Goal: Task Accomplishment & Management: Manage account settings

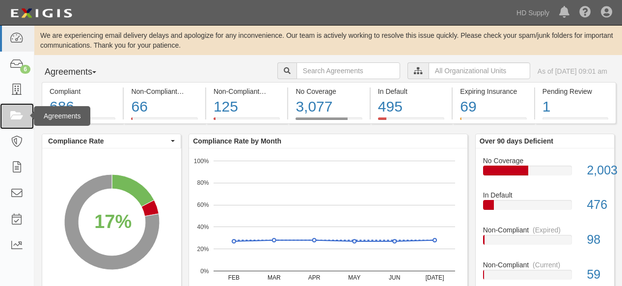
click at [19, 115] on icon at bounding box center [17, 115] width 14 height 11
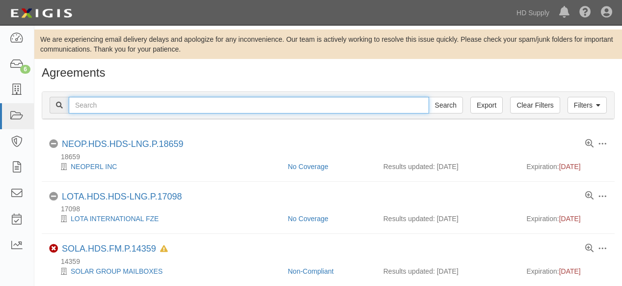
click at [147, 110] on input "text" at bounding box center [249, 105] width 360 height 17
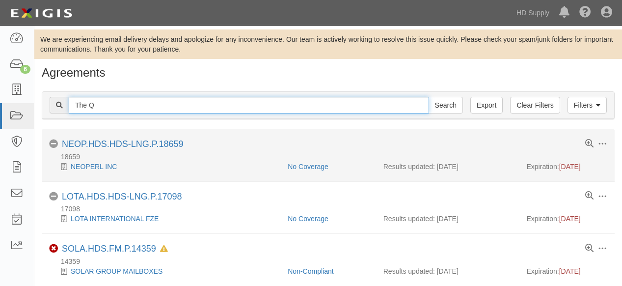
type input "The Q Group"
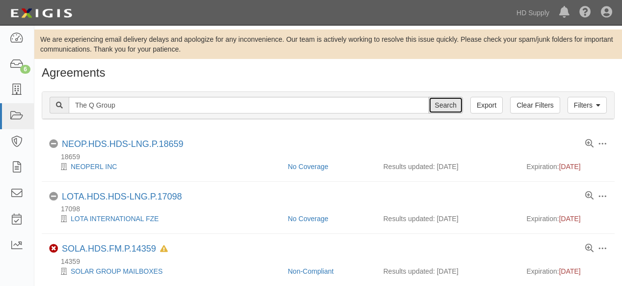
click at [452, 106] on input "Search" at bounding box center [445, 105] width 34 height 17
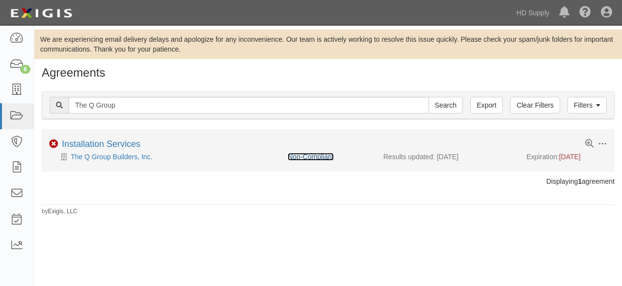
click at [309, 154] on link "Non-Compliant" at bounding box center [311, 157] width 46 height 8
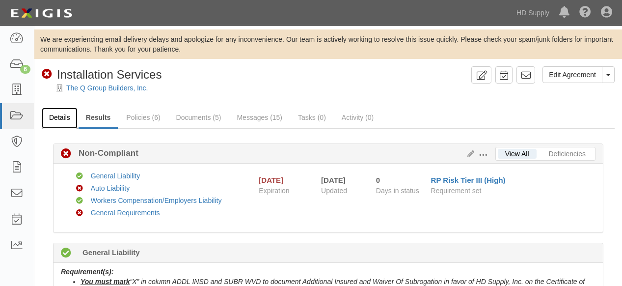
click at [61, 119] on link "Details" at bounding box center [60, 117] width 36 height 21
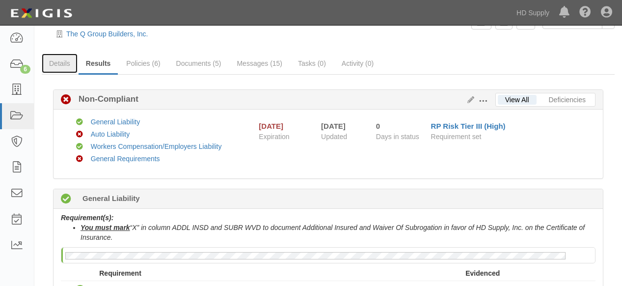
scroll to position [109, 0]
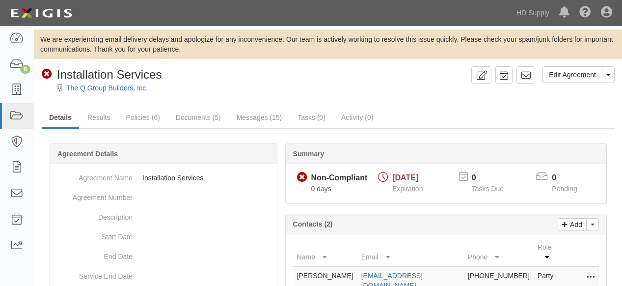
scroll to position [173, 0]
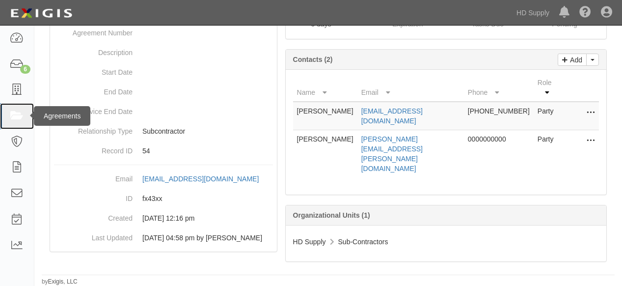
click at [18, 114] on icon at bounding box center [17, 115] width 14 height 11
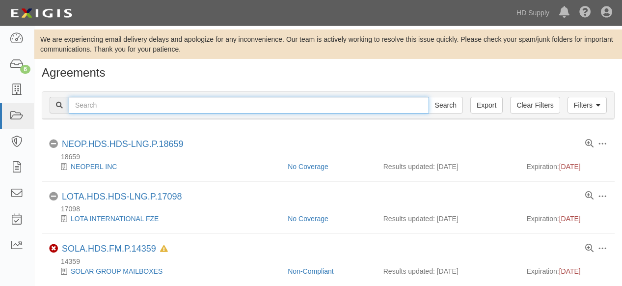
click at [108, 105] on input "text" at bounding box center [249, 105] width 360 height 17
type input "The Q Group"
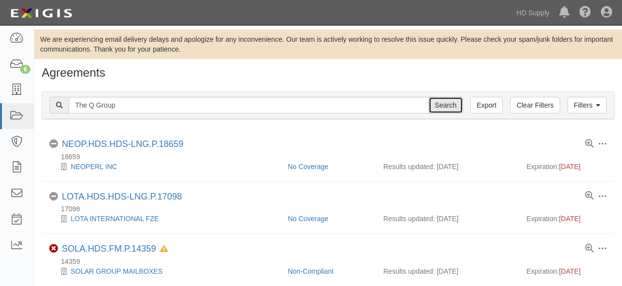
click at [443, 102] on input "Search" at bounding box center [445, 105] width 34 height 17
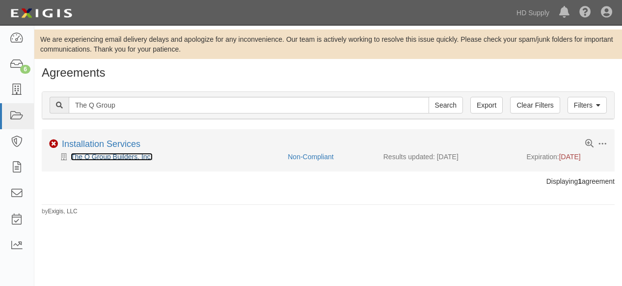
click at [92, 158] on link "The Q Group Builders, Inc." at bounding box center [112, 157] width 82 height 8
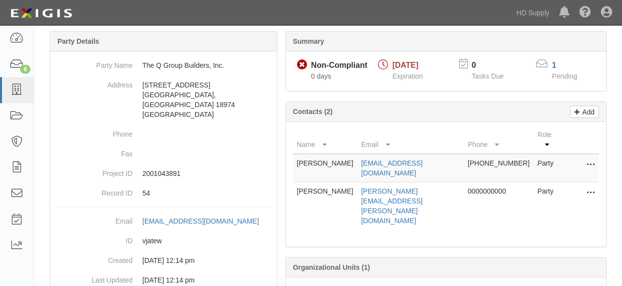
scroll to position [109, 0]
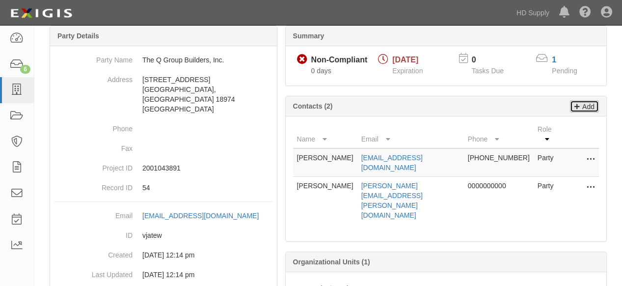
click at [586, 107] on p "Add" at bounding box center [587, 106] width 15 height 11
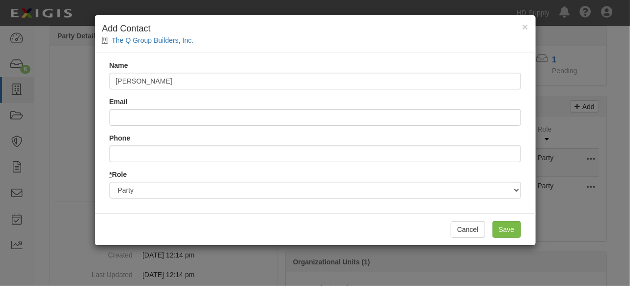
type input "[PERSON_NAME]"
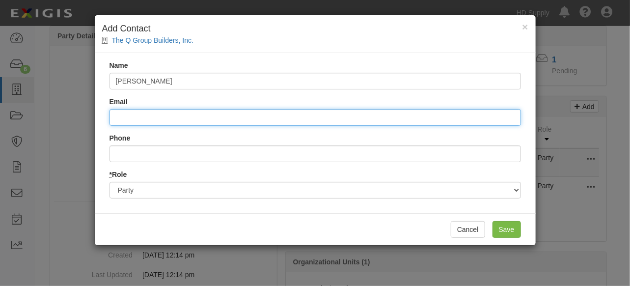
click at [157, 117] on input "Email" at bounding box center [314, 117] width 411 height 17
type input "[PERSON_NAME][DOMAIN_NAME][EMAIL_ADDRESS][DOMAIN_NAME]"
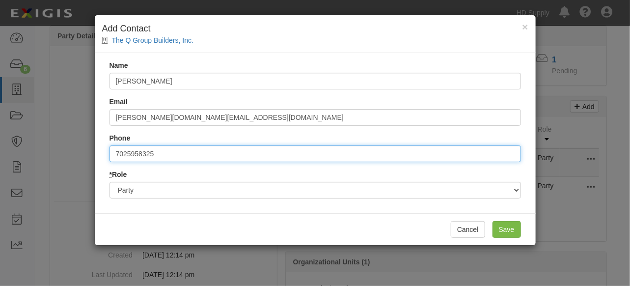
drag, startPoint x: 156, startPoint y: 154, endPoint x: 59, endPoint y: 154, distance: 96.2
click at [59, 154] on div "× Add Contact The Q Group Builders, Inc. Name Trish Black Email tricia.black@hd…" at bounding box center [315, 143] width 630 height 286
type input "7252892085"
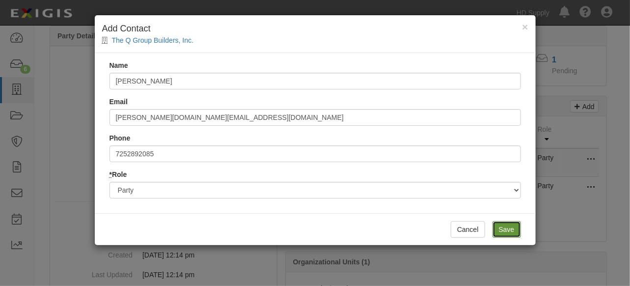
click at [509, 229] on input "Save" at bounding box center [506, 229] width 28 height 17
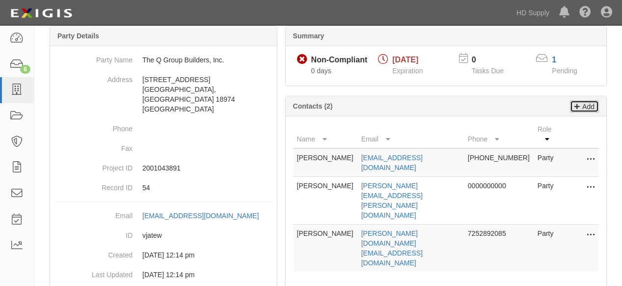
click at [581, 106] on p "Add" at bounding box center [587, 106] width 15 height 11
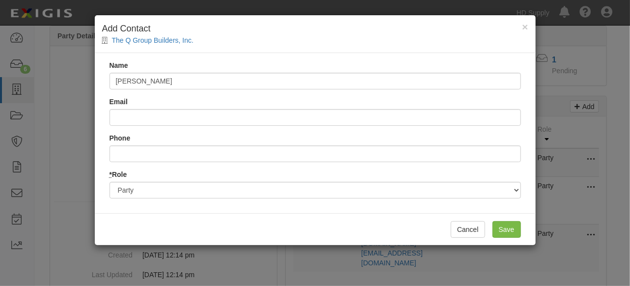
type input "Eric Evans"
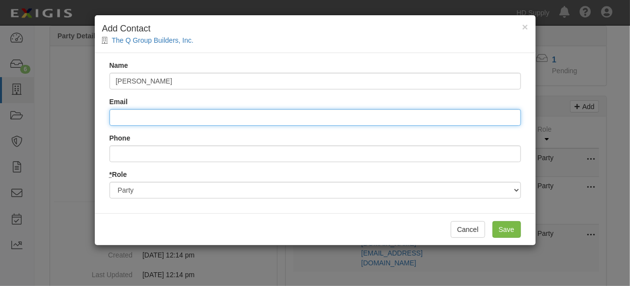
click at [152, 118] on input "Email" at bounding box center [314, 117] width 411 height 17
type input "eric.evans@hdsupply.com"
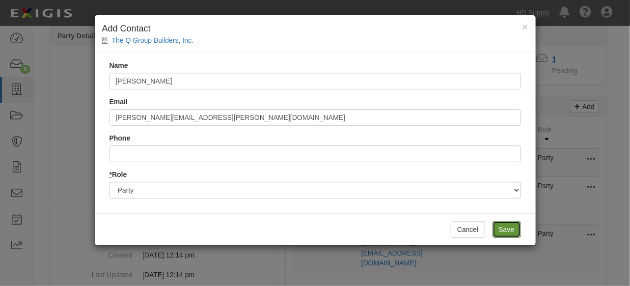
click at [511, 230] on input "Save" at bounding box center [506, 229] width 28 height 17
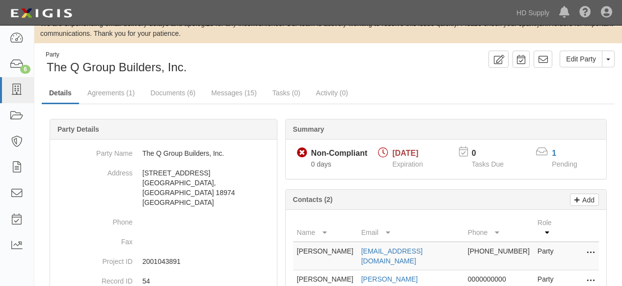
scroll to position [0, 0]
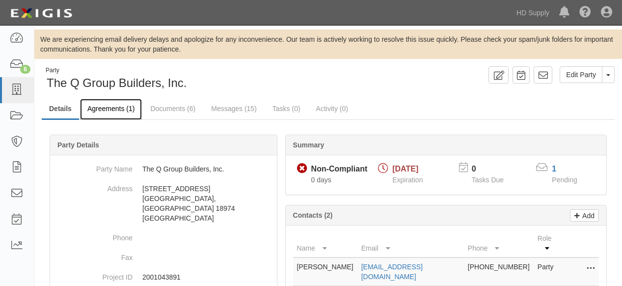
click at [102, 108] on link "Agreements (1)" at bounding box center [111, 109] width 62 height 21
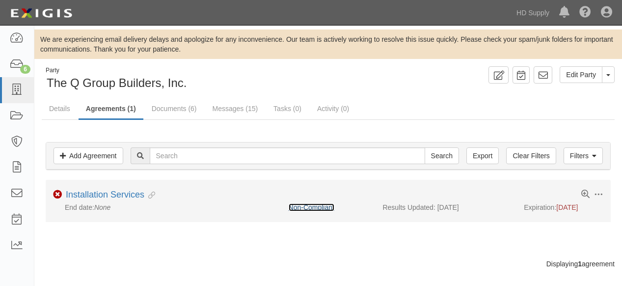
click at [305, 210] on link "Non-Compliant" at bounding box center [312, 207] width 46 height 8
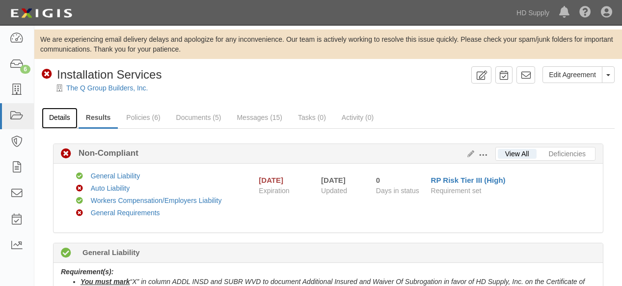
click at [57, 115] on link "Details" at bounding box center [60, 117] width 36 height 21
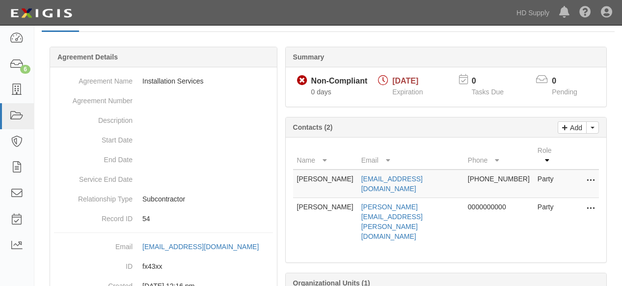
scroll to position [109, 0]
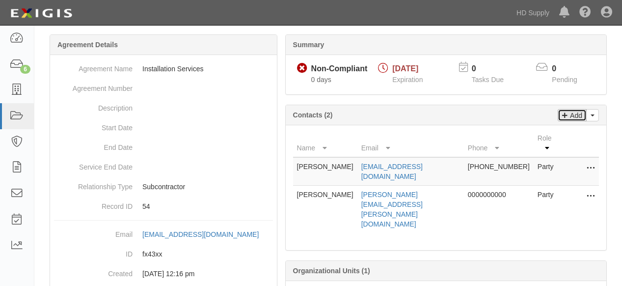
click at [576, 116] on p "Add" at bounding box center [574, 114] width 15 height 11
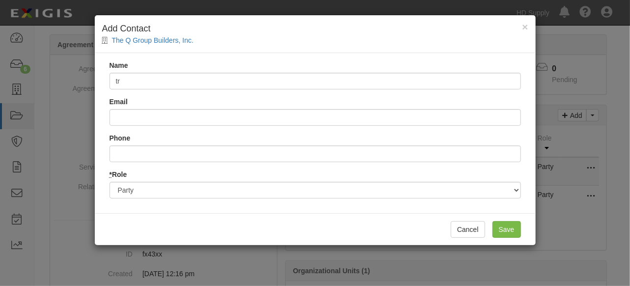
type input "t"
type input "Trish Black"
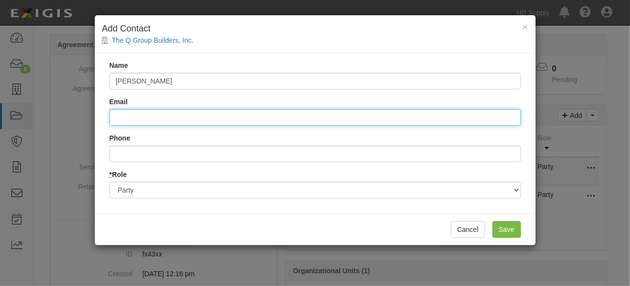
click at [163, 112] on input "Email" at bounding box center [314, 117] width 411 height 17
type input "tricia.black@hdsupply.com"
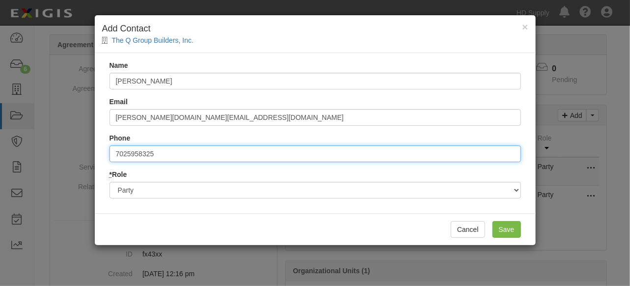
drag, startPoint x: 166, startPoint y: 150, endPoint x: 45, endPoint y: 153, distance: 121.7
click at [54, 152] on div "× Add Contact The Q Group Builders, Inc. Name Trish Black Email tricia.black@hd…" at bounding box center [315, 143] width 630 height 286
type input "7252892085"
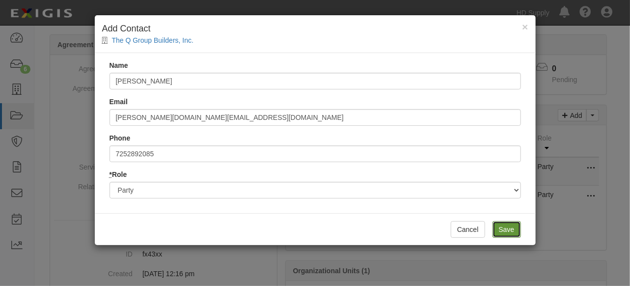
click at [507, 230] on input "Save" at bounding box center [506, 229] width 28 height 17
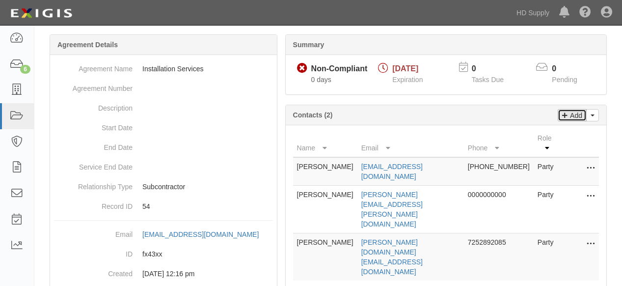
click at [574, 114] on p "Add" at bounding box center [574, 114] width 15 height 11
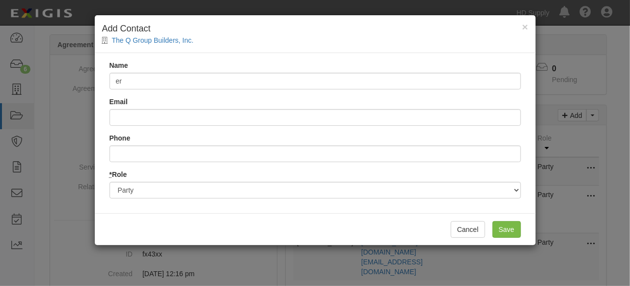
type input "[PERSON_NAME]"
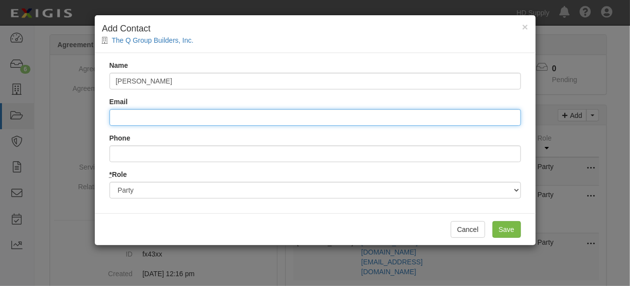
click at [142, 116] on input "Email" at bounding box center [314, 117] width 411 height 17
type input "eric.evans@hdsupply.com"
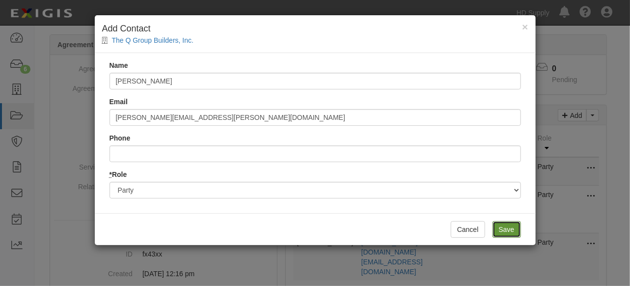
click at [507, 229] on input "Save" at bounding box center [506, 229] width 28 height 17
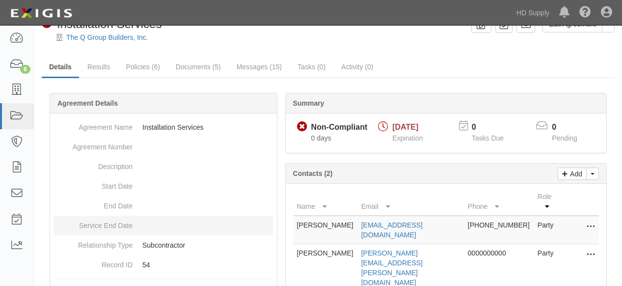
scroll to position [0, 0]
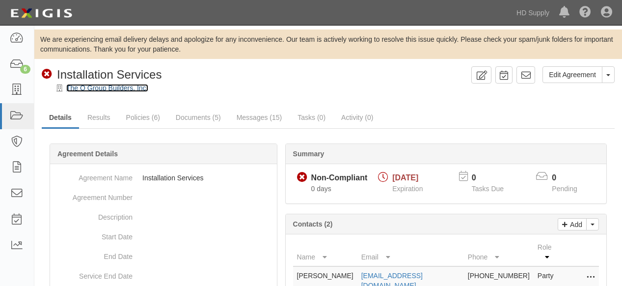
click at [113, 87] on link "The Q Group Builders, Inc." at bounding box center [107, 88] width 82 height 8
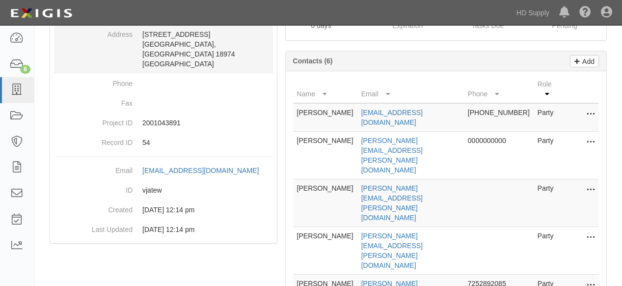
scroll to position [163, 0]
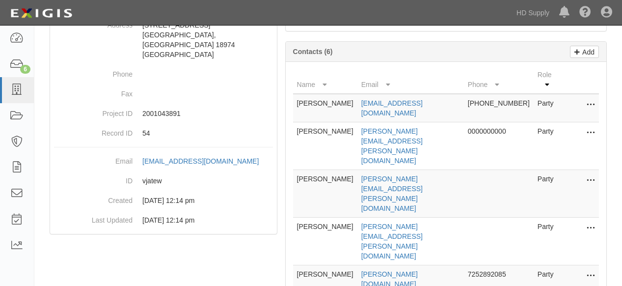
click at [588, 174] on icon at bounding box center [590, 180] width 8 height 13
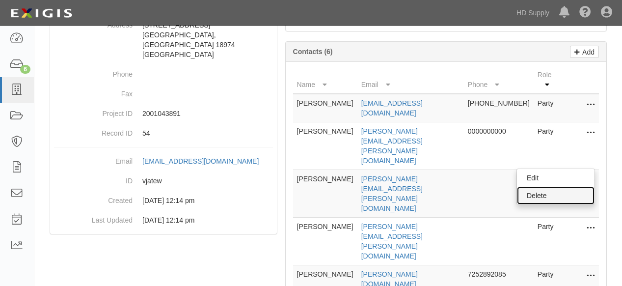
click at [553, 186] on link "Delete" at bounding box center [556, 195] width 78 height 18
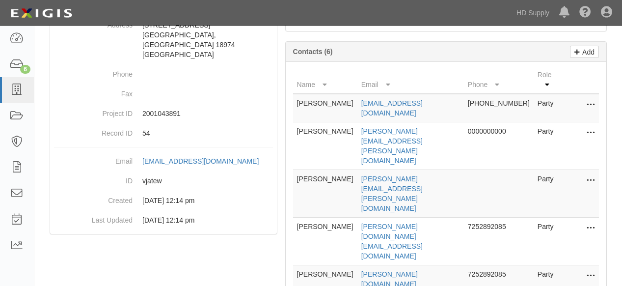
click at [588, 222] on icon at bounding box center [590, 228] width 8 height 13
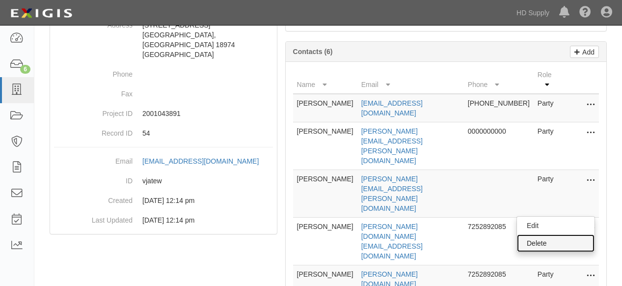
click at [537, 234] on link "Delete" at bounding box center [556, 243] width 78 height 18
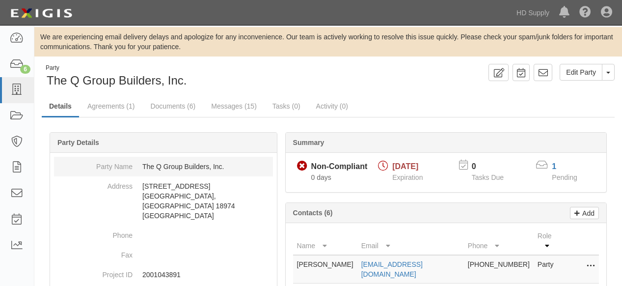
scroll to position [0, 0]
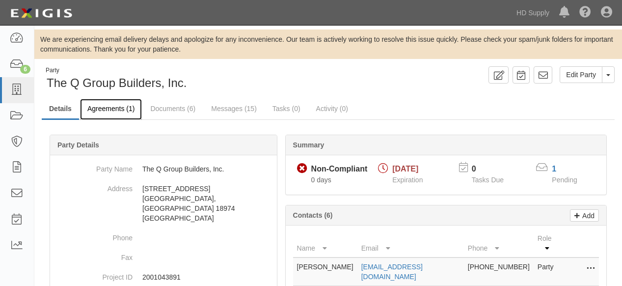
click at [114, 110] on link "Agreements (1)" at bounding box center [111, 109] width 62 height 21
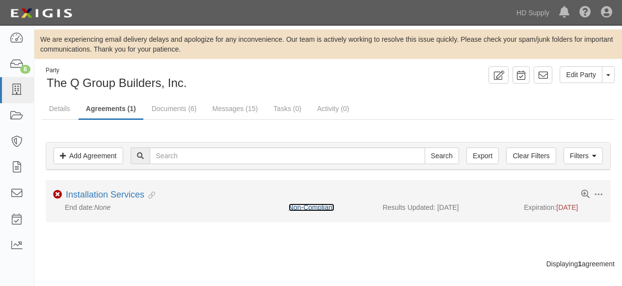
click at [310, 206] on link "Non-Compliant" at bounding box center [312, 207] width 46 height 8
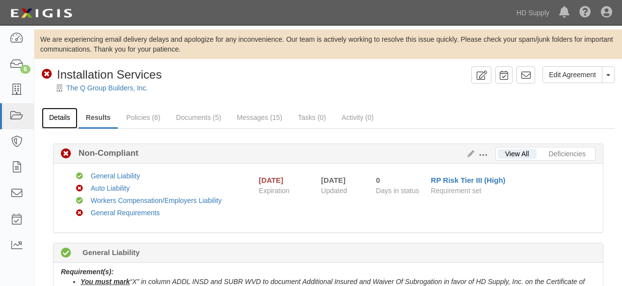
click at [52, 116] on link "Details" at bounding box center [60, 117] width 36 height 21
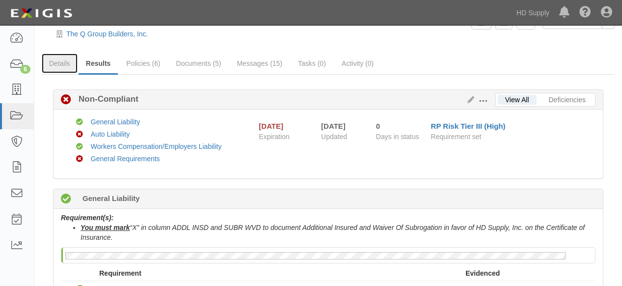
scroll to position [163, 0]
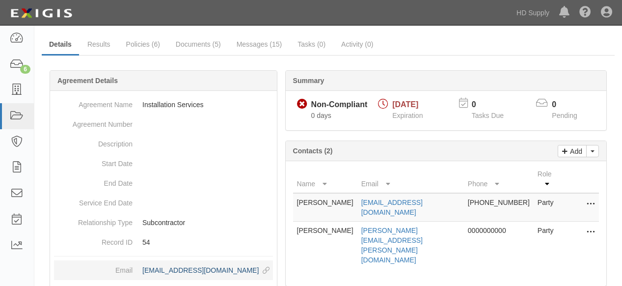
scroll to position [173, 0]
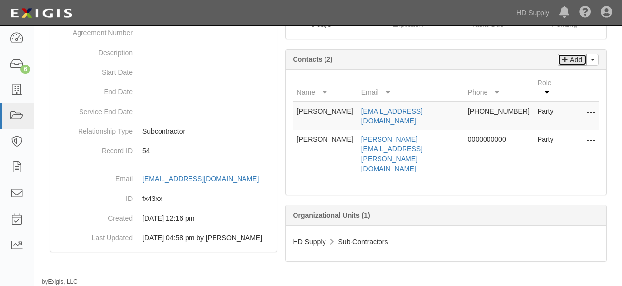
click at [569, 54] on p "Add" at bounding box center [574, 59] width 15 height 11
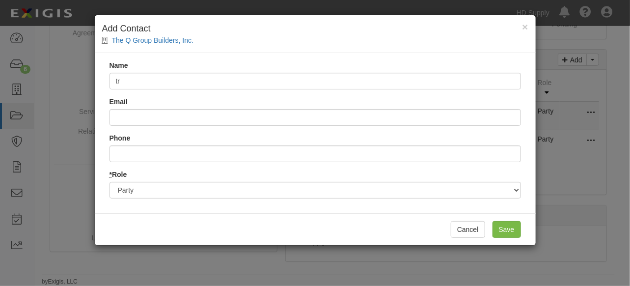
type input "t"
type input "Trish Black"
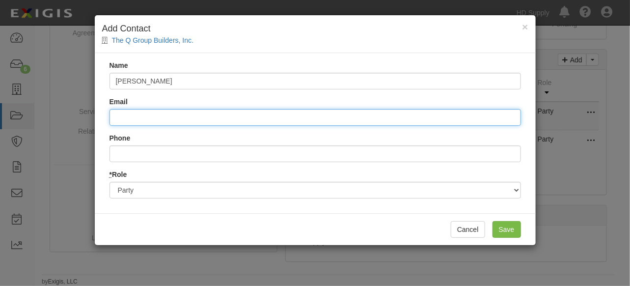
click at [165, 116] on input "Email" at bounding box center [314, 117] width 411 height 17
type input "tricia.black@hdsupply.com"
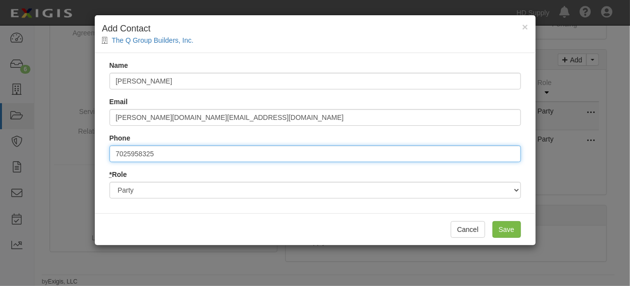
drag, startPoint x: 113, startPoint y: 152, endPoint x: 86, endPoint y: 158, distance: 28.0
click at [86, 158] on div "× Add Contact The Q Group Builders, Inc. Name Trish Black Email tricia.black@hd…" at bounding box center [315, 143] width 630 height 286
type input "7252892085"
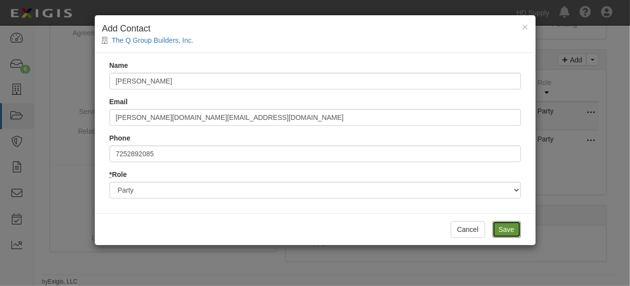
click at [498, 227] on input "Save" at bounding box center [506, 229] width 28 height 17
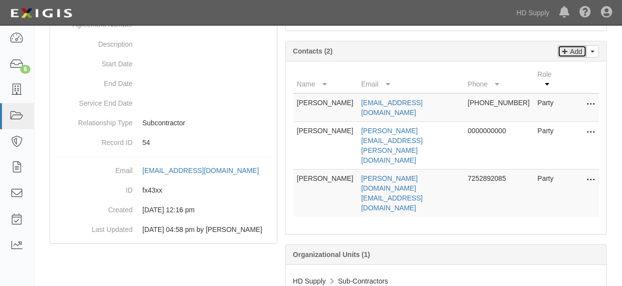
click at [578, 50] on p "Add" at bounding box center [574, 51] width 15 height 11
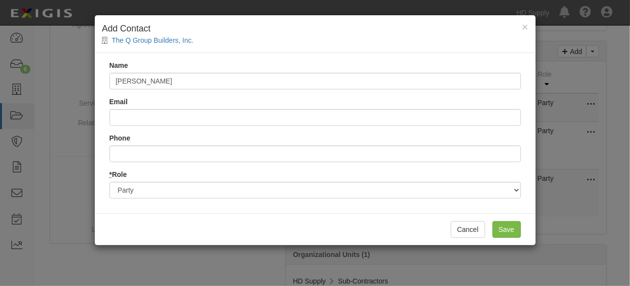
type input "Eric Evans"
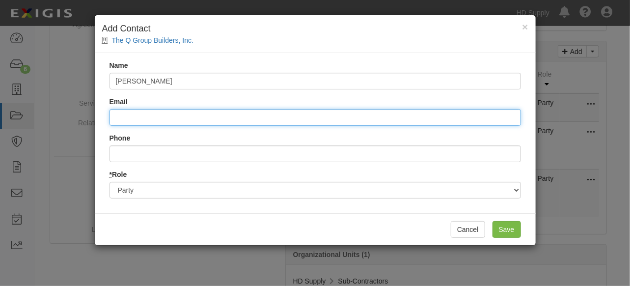
click at [169, 112] on input "Email" at bounding box center [314, 117] width 411 height 17
type input "eric.evans@hdsupply.com"
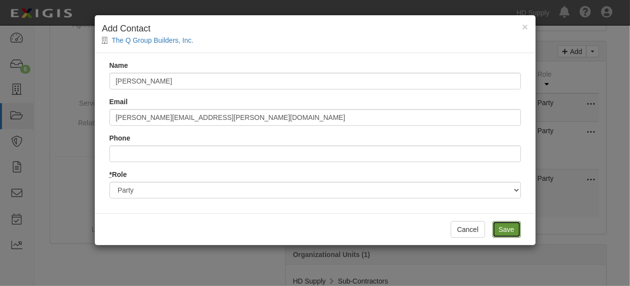
click at [502, 226] on input "Save" at bounding box center [506, 229] width 28 height 17
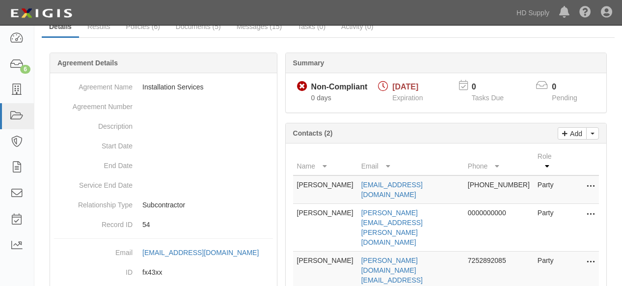
scroll to position [0, 0]
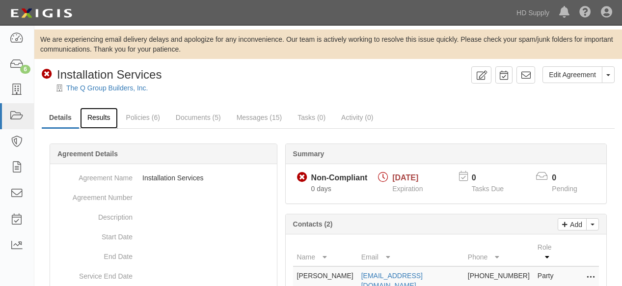
click at [93, 115] on link "Results" at bounding box center [99, 117] width 38 height 21
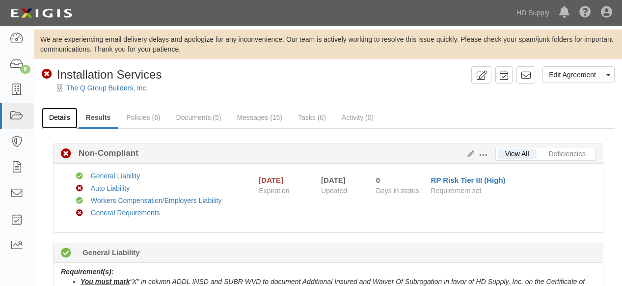
click at [65, 122] on link "Details" at bounding box center [60, 117] width 36 height 21
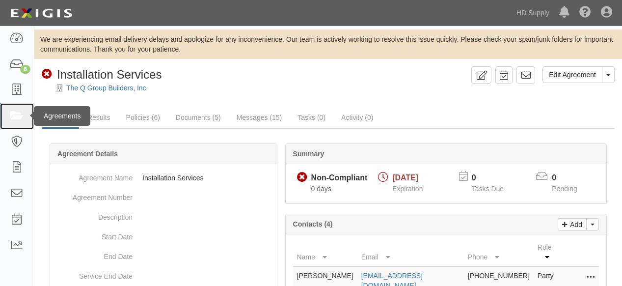
click at [19, 116] on icon at bounding box center [17, 115] width 14 height 11
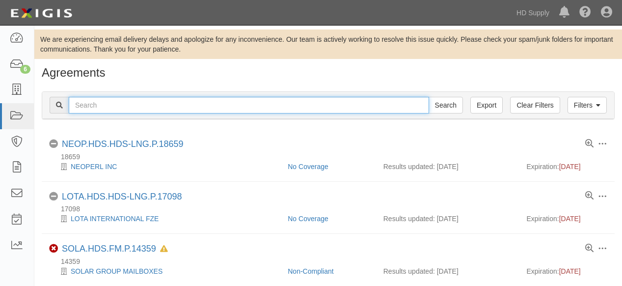
click at [110, 106] on input "text" at bounding box center [249, 105] width 360 height 17
type input "below zero"
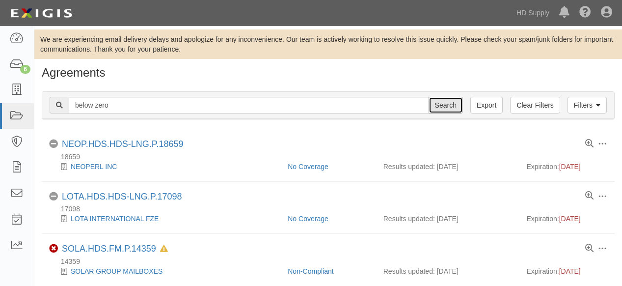
click at [448, 106] on input "Search" at bounding box center [445, 105] width 34 height 17
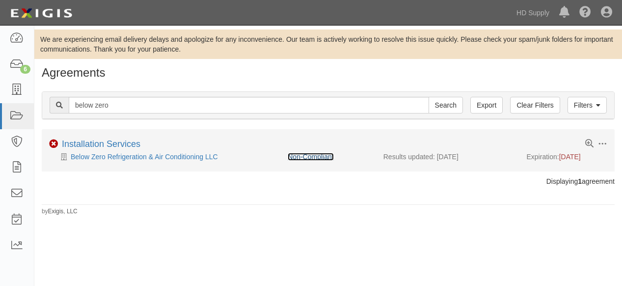
click at [308, 155] on link "Non-Compliant" at bounding box center [311, 157] width 46 height 8
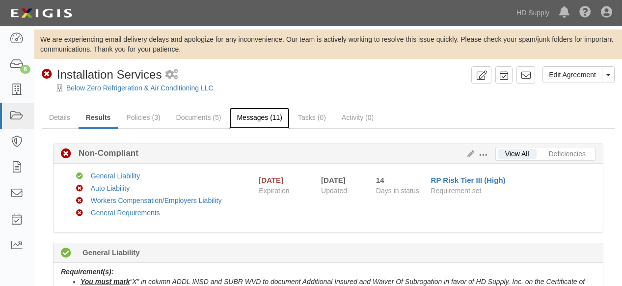
click at [263, 117] on link "Messages (11)" at bounding box center [259, 117] width 60 height 21
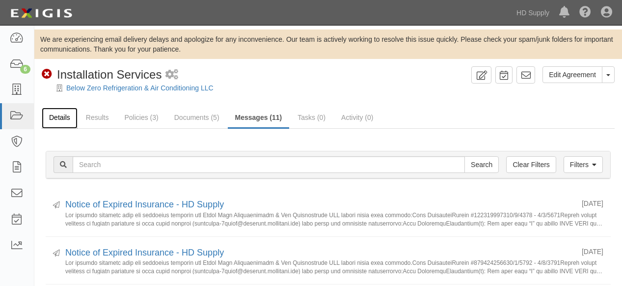
click at [60, 116] on link "Details" at bounding box center [60, 117] width 36 height 21
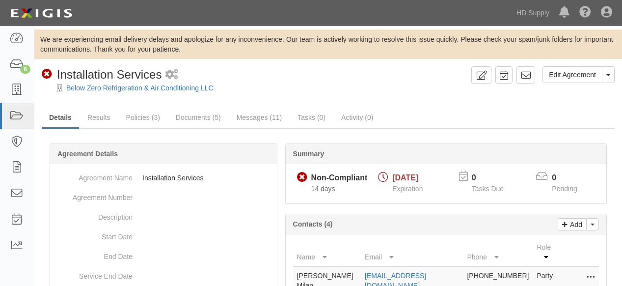
scroll to position [173, 0]
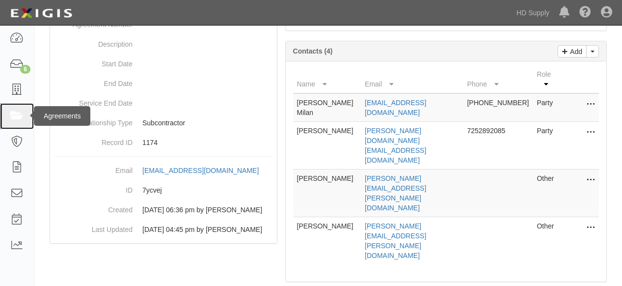
click at [10, 110] on icon at bounding box center [17, 115] width 14 height 11
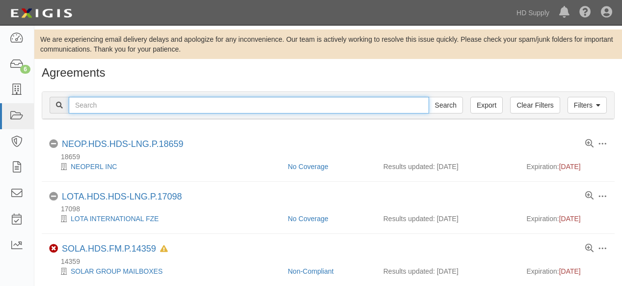
click at [113, 107] on input "text" at bounding box center [249, 105] width 360 height 17
type input "buildpro"
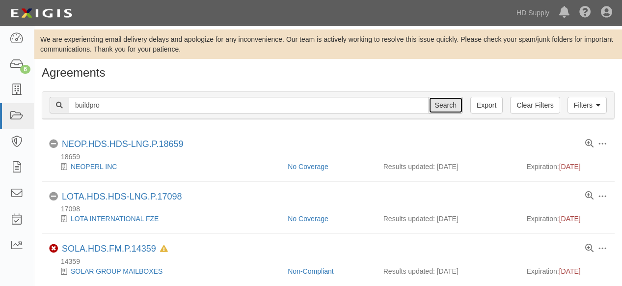
click at [450, 104] on input "Search" at bounding box center [445, 105] width 34 height 17
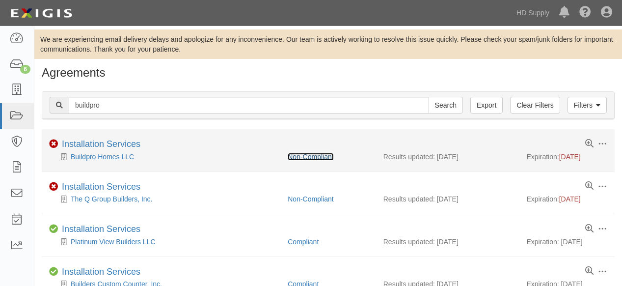
click at [304, 156] on link "Non-Compliant" at bounding box center [311, 157] width 46 height 8
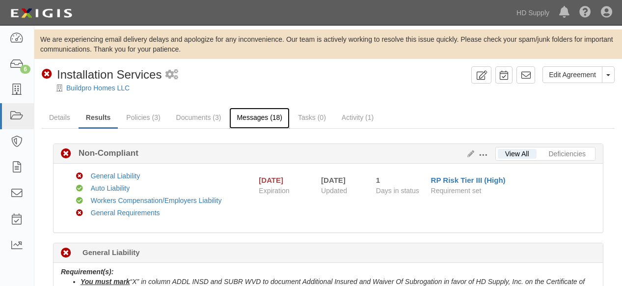
click at [254, 112] on link "Messages (18)" at bounding box center [259, 117] width 60 height 21
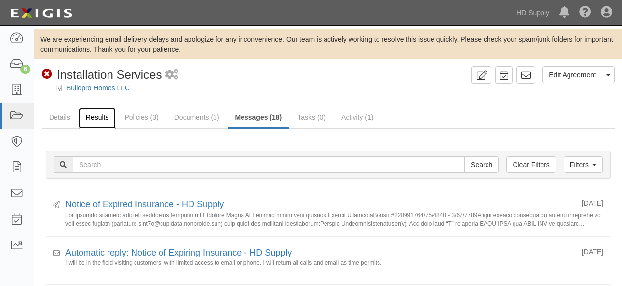
click at [104, 117] on link "Results" at bounding box center [98, 117] width 38 height 21
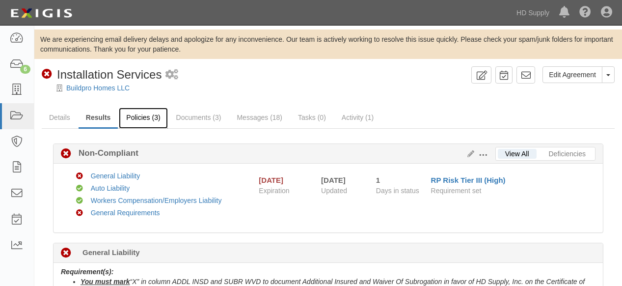
click at [143, 116] on link "Policies (3)" at bounding box center [143, 117] width 49 height 21
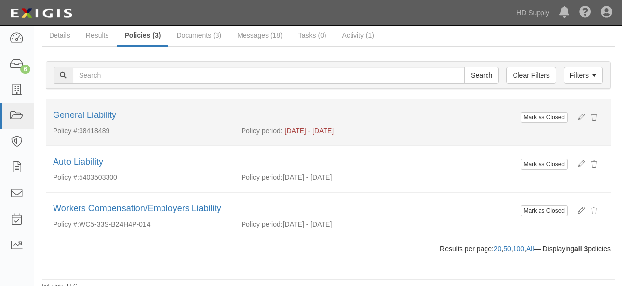
scroll to position [83, 0]
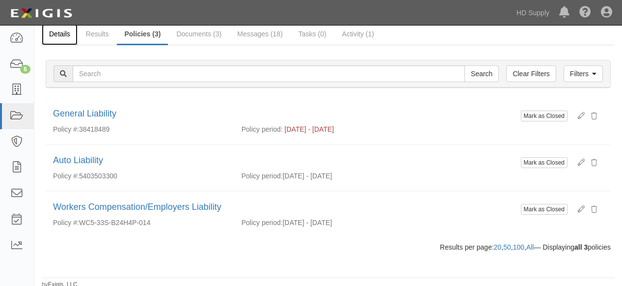
click at [56, 31] on link "Details" at bounding box center [60, 34] width 36 height 21
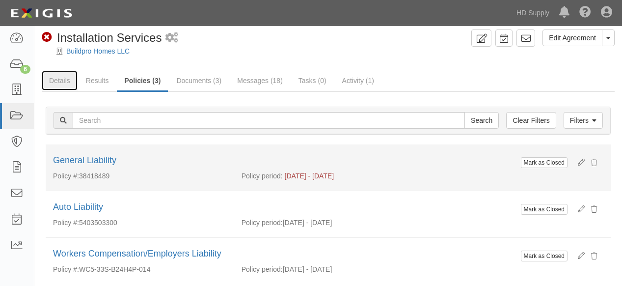
scroll to position [0, 0]
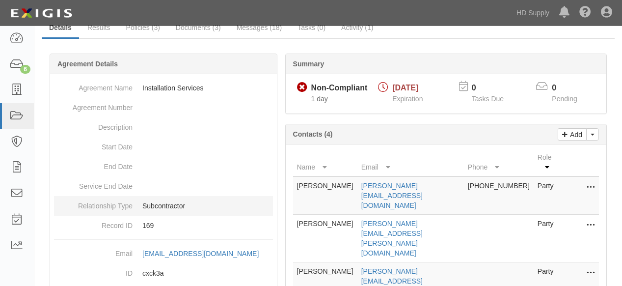
scroll to position [109, 0]
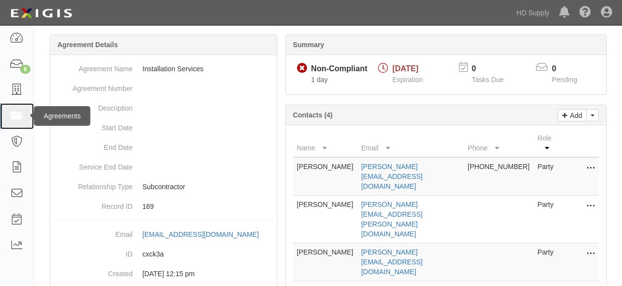
click at [22, 115] on icon at bounding box center [17, 115] width 14 height 11
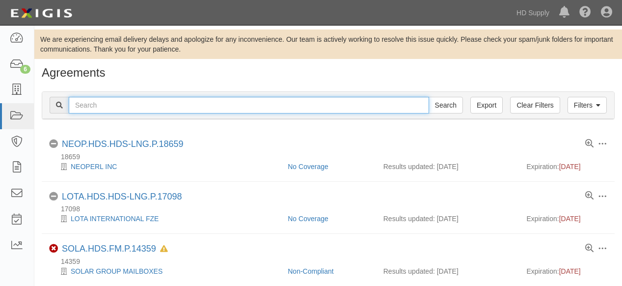
click at [108, 104] on input "text" at bounding box center [249, 105] width 360 height 17
type input "elite ac"
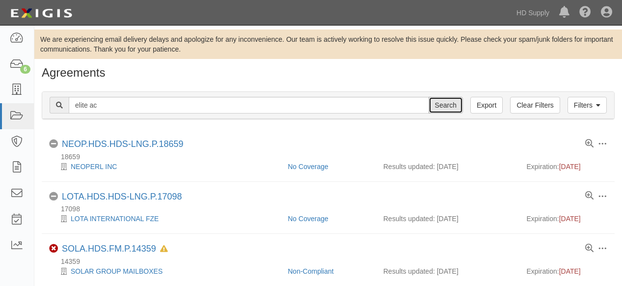
click at [439, 105] on input "Search" at bounding box center [445, 105] width 34 height 17
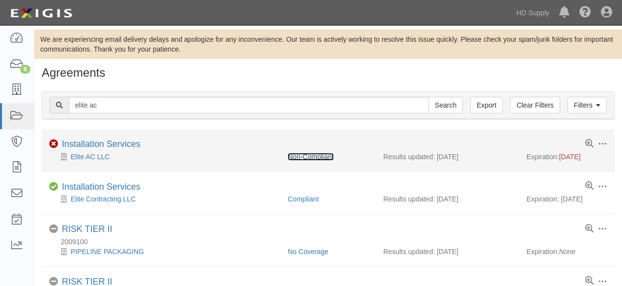
click at [307, 153] on link "Non-Compliant" at bounding box center [311, 157] width 46 height 8
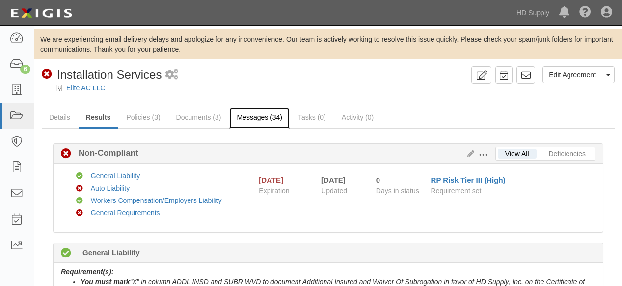
click at [259, 120] on link "Messages (34)" at bounding box center [259, 117] width 60 height 21
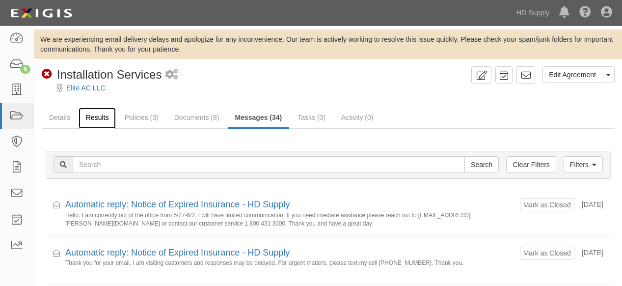
click at [100, 118] on link "Results" at bounding box center [98, 117] width 38 height 21
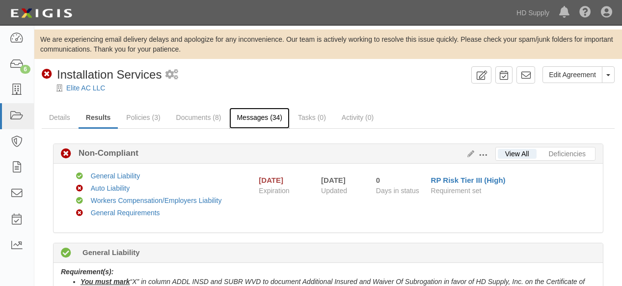
click at [257, 116] on link "Messages (34)" at bounding box center [259, 117] width 60 height 21
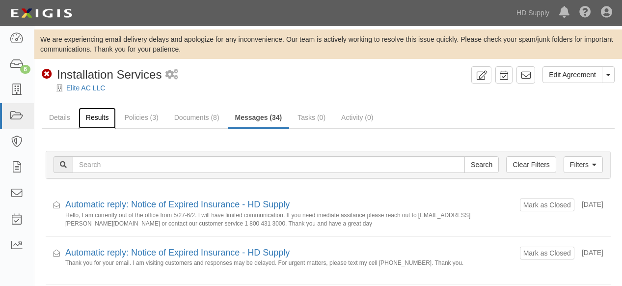
click at [90, 117] on link "Results" at bounding box center [98, 117] width 38 height 21
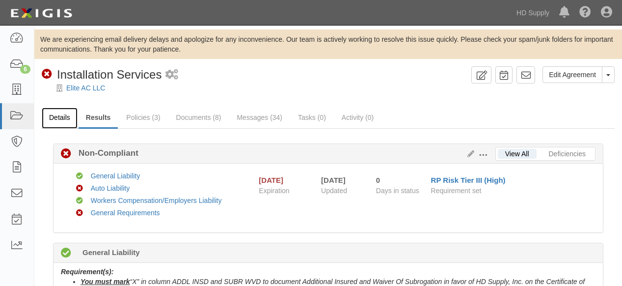
click at [60, 119] on link "Details" at bounding box center [60, 117] width 36 height 21
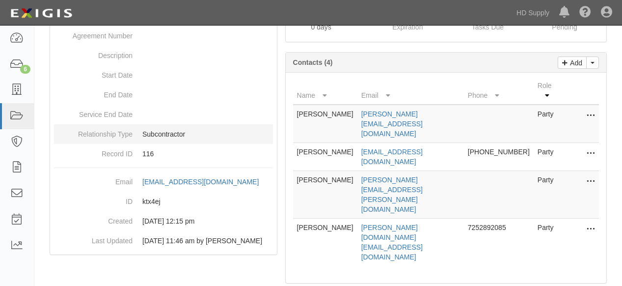
scroll to position [163, 0]
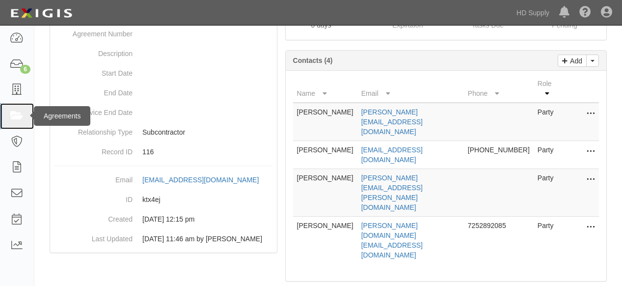
click at [14, 118] on icon at bounding box center [17, 115] width 14 height 11
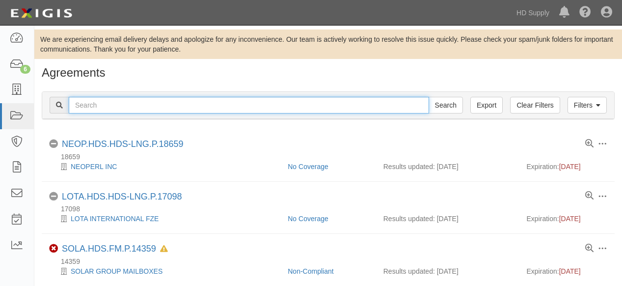
click at [148, 108] on input "text" at bounding box center [249, 105] width 360 height 17
type input "[PERSON_NAME]"
click at [428, 97] on input "Search" at bounding box center [445, 105] width 34 height 17
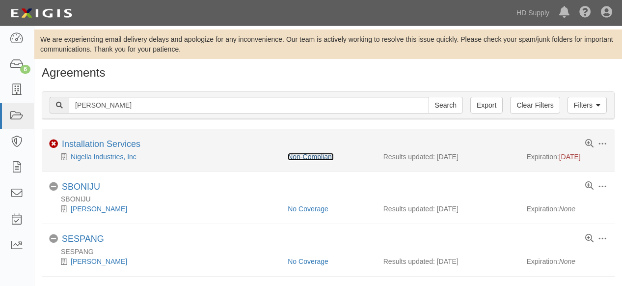
click at [314, 157] on link "Non-Compliant" at bounding box center [311, 157] width 46 height 8
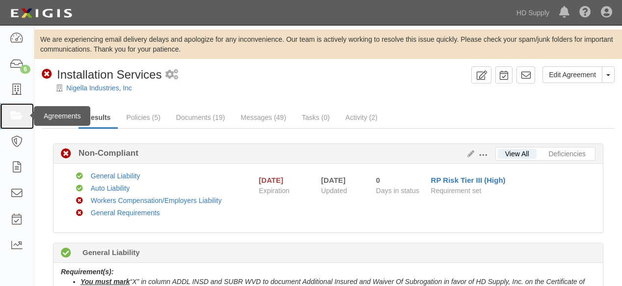
click at [14, 116] on icon at bounding box center [17, 115] width 14 height 11
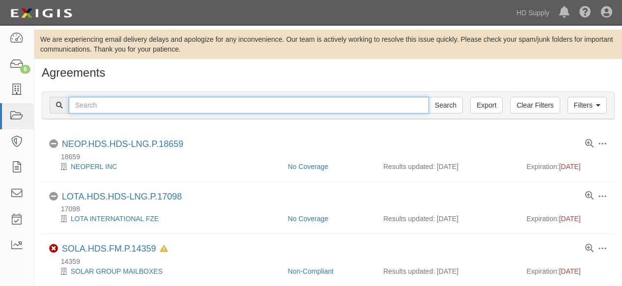
click at [104, 106] on input "text" at bounding box center [249, 105] width 360 height 17
type input "nigella"
click at [428, 97] on input "Search" at bounding box center [445, 105] width 34 height 17
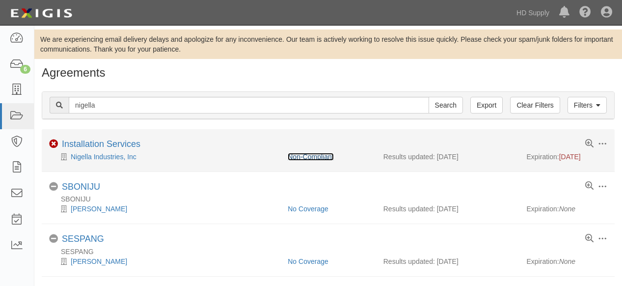
click at [328, 156] on link "Non-Compliant" at bounding box center [311, 157] width 46 height 8
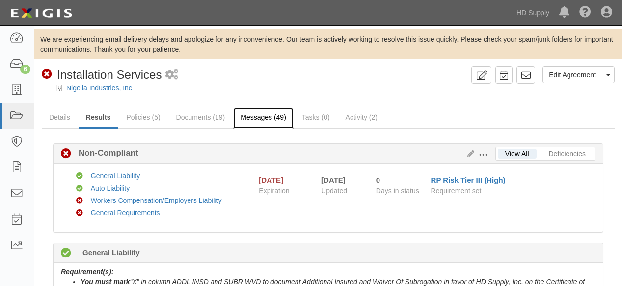
click at [268, 118] on link "Messages (49)" at bounding box center [263, 117] width 60 height 21
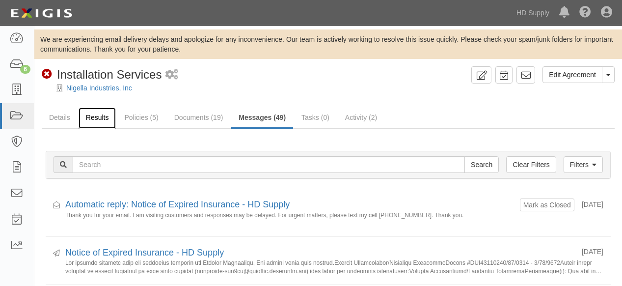
click at [104, 120] on link "Results" at bounding box center [98, 117] width 38 height 21
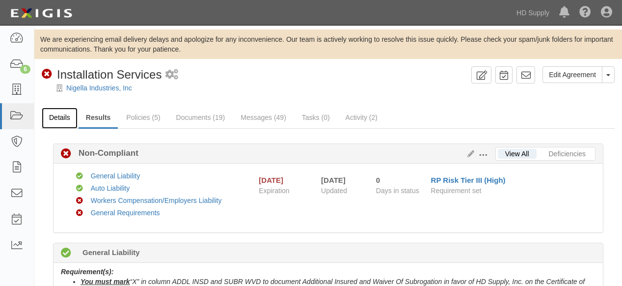
click at [53, 118] on link "Details" at bounding box center [60, 117] width 36 height 21
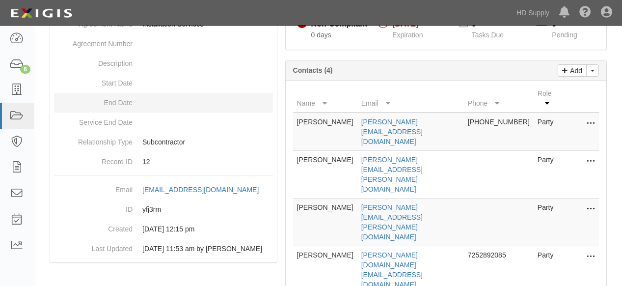
scroll to position [163, 0]
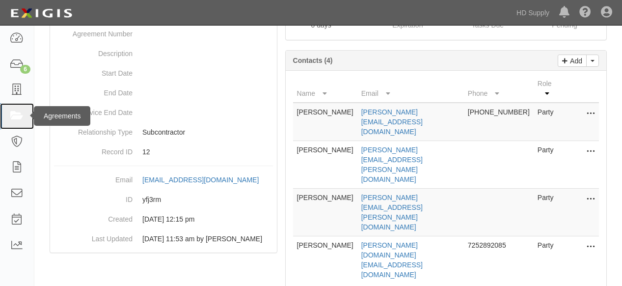
click at [21, 116] on icon at bounding box center [17, 115] width 14 height 11
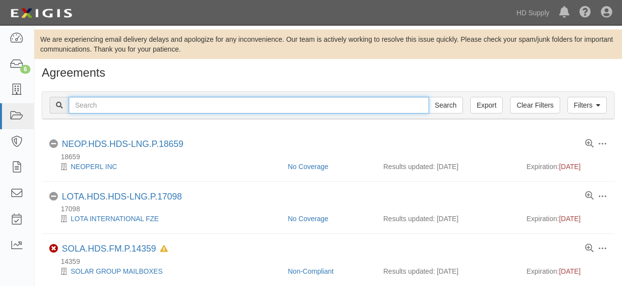
click at [120, 104] on input "text" at bounding box center [249, 105] width 360 height 17
type input "Novus"
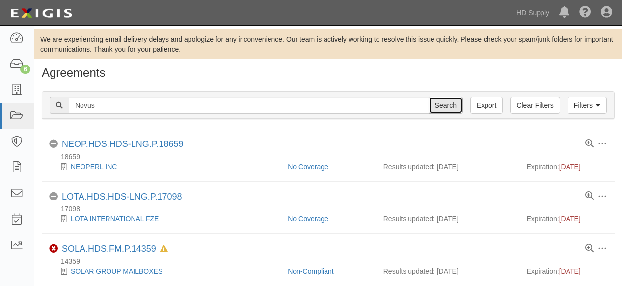
click at [447, 105] on input "Search" at bounding box center [445, 105] width 34 height 17
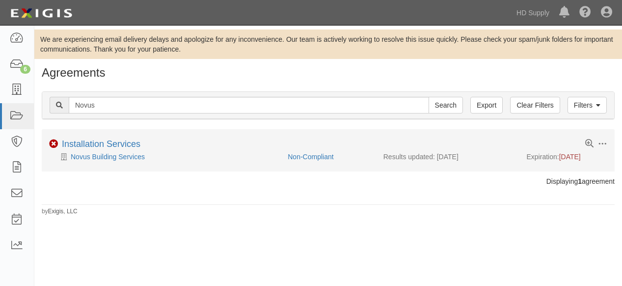
click at [315, 160] on div "Non-Compliant" at bounding box center [328, 157] width 96 height 10
click at [315, 158] on link "Non-Compliant" at bounding box center [311, 157] width 46 height 8
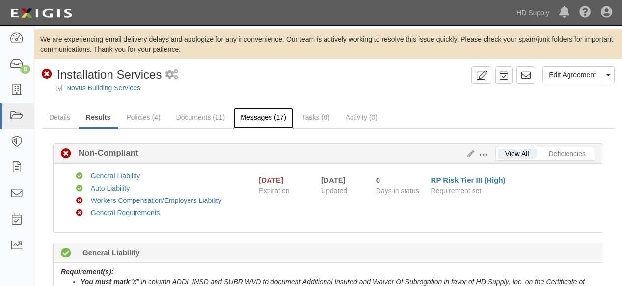
click at [269, 117] on link "Messages (17)" at bounding box center [263, 117] width 60 height 21
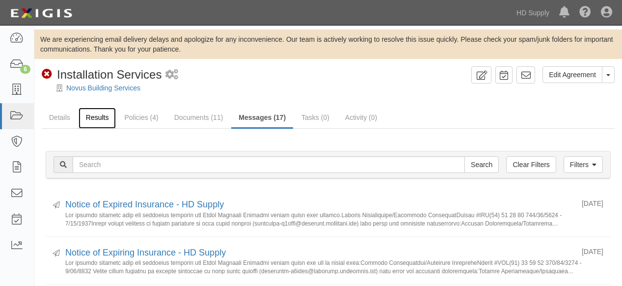
click at [99, 115] on link "Results" at bounding box center [98, 117] width 38 height 21
click at [102, 119] on link "Results" at bounding box center [98, 117] width 38 height 21
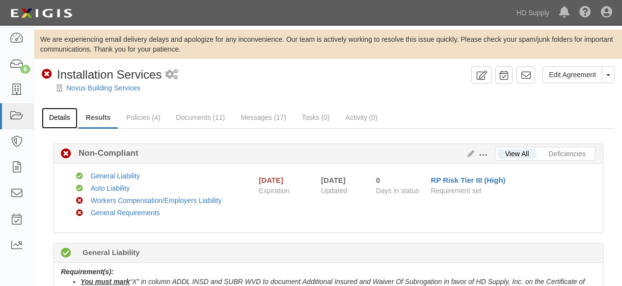
click at [62, 118] on link "Details" at bounding box center [60, 117] width 36 height 21
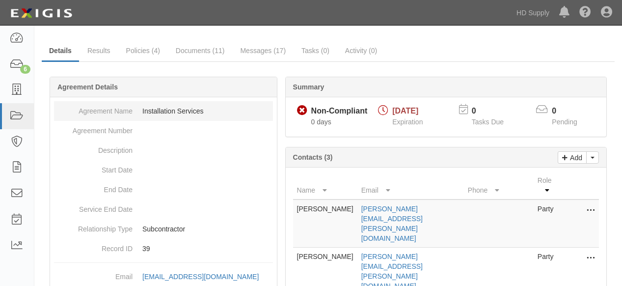
scroll to position [163, 0]
